Goal: Task Accomplishment & Management: Manage account settings

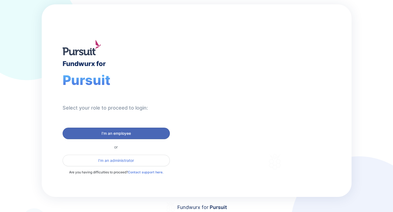
click at [102, 133] on span "I'm an employee" at bounding box center [116, 133] width 29 height 5
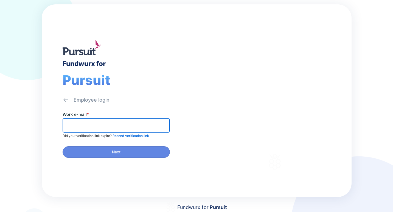
click at [80, 128] on input "text" at bounding box center [116, 125] width 102 height 9
type input "**********"
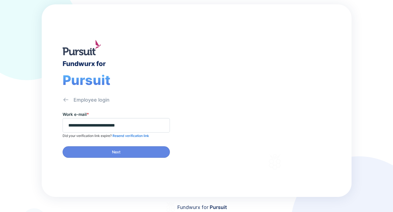
click at [126, 135] on span "Resend verification link" at bounding box center [130, 136] width 36 height 4
click at [120, 137] on span "Resend verification link" at bounding box center [130, 136] width 36 height 4
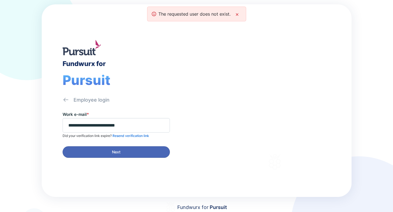
click at [115, 151] on span "Next" at bounding box center [116, 152] width 9 height 5
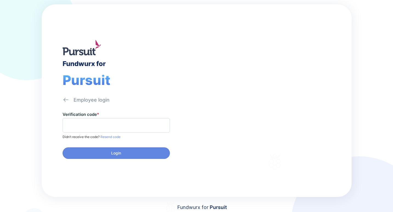
click at [111, 135] on span "Resend code" at bounding box center [110, 137] width 21 height 4
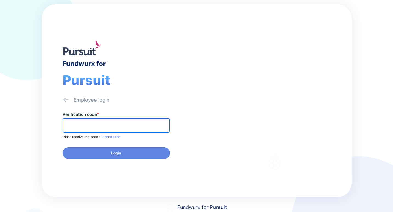
click at [104, 122] on input "text" at bounding box center [116, 125] width 102 height 9
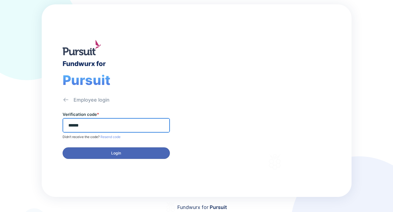
type input "******"
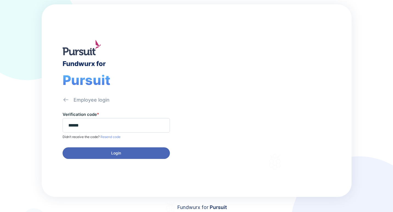
click at [119, 155] on span "Login" at bounding box center [116, 153] width 10 height 5
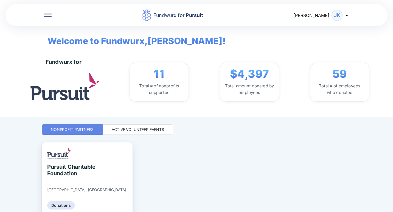
scroll to position [26, 0]
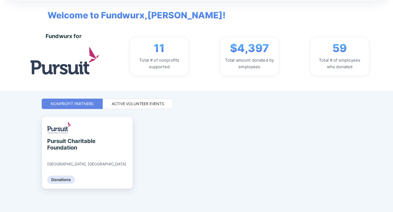
click at [138, 104] on div "Active Volunteer Events" at bounding box center [138, 103] width 52 height 5
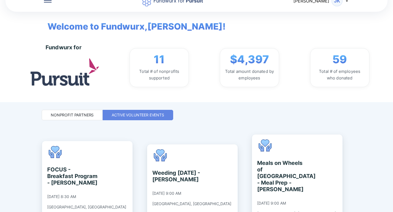
scroll to position [0, 0]
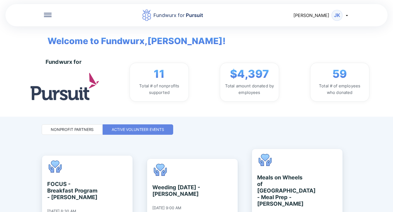
click at [65, 129] on div "Nonprofit Partners" at bounding box center [72, 129] width 43 height 5
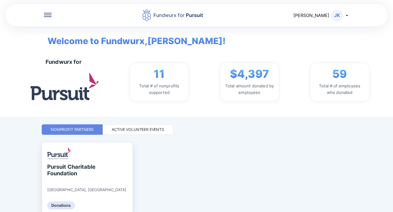
click at [152, 130] on div "Active Volunteer Events" at bounding box center [138, 129] width 52 height 5
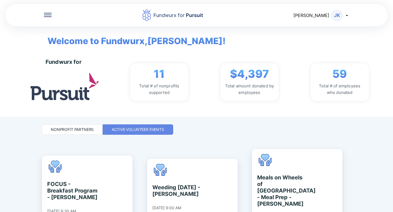
click at [346, 14] on icon at bounding box center [347, 15] width 4 height 4
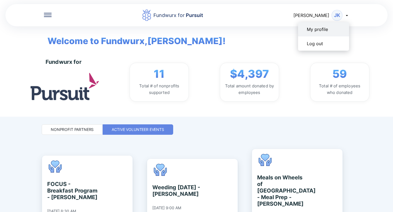
click at [322, 28] on div "My profile" at bounding box center [317, 29] width 21 height 5
